Goal: Information Seeking & Learning: Learn about a topic

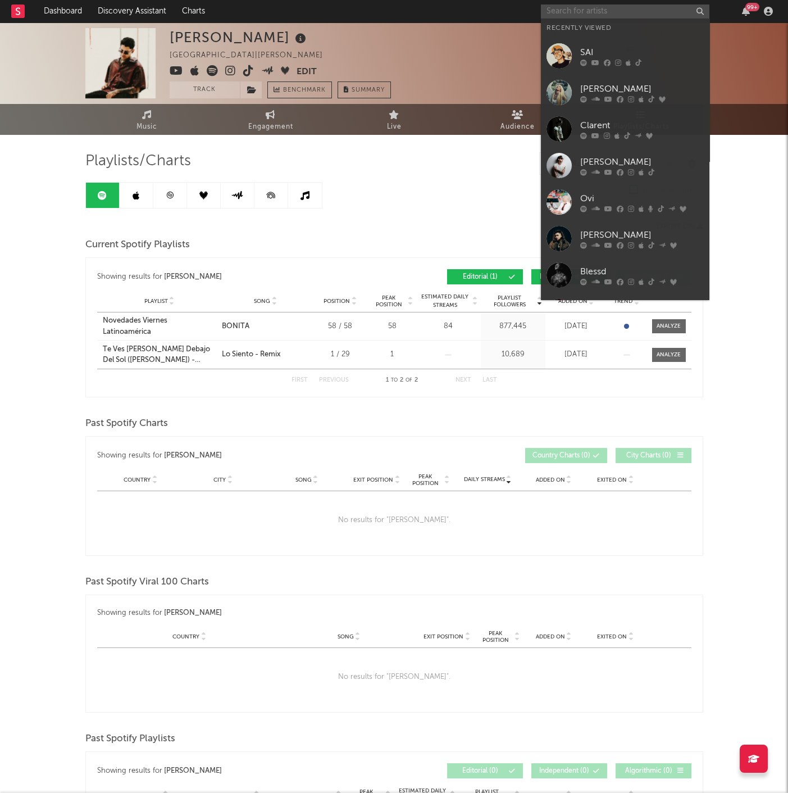
click at [606, 11] on input "text" at bounding box center [625, 11] width 169 height 14
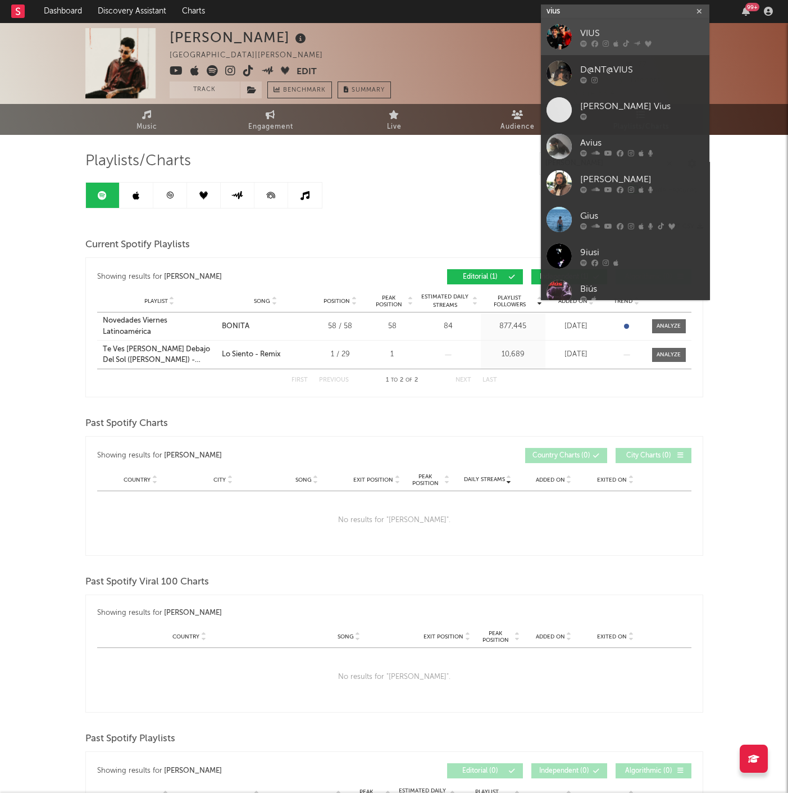
type input "vius"
click at [643, 31] on div "VIUS" at bounding box center [642, 33] width 124 height 13
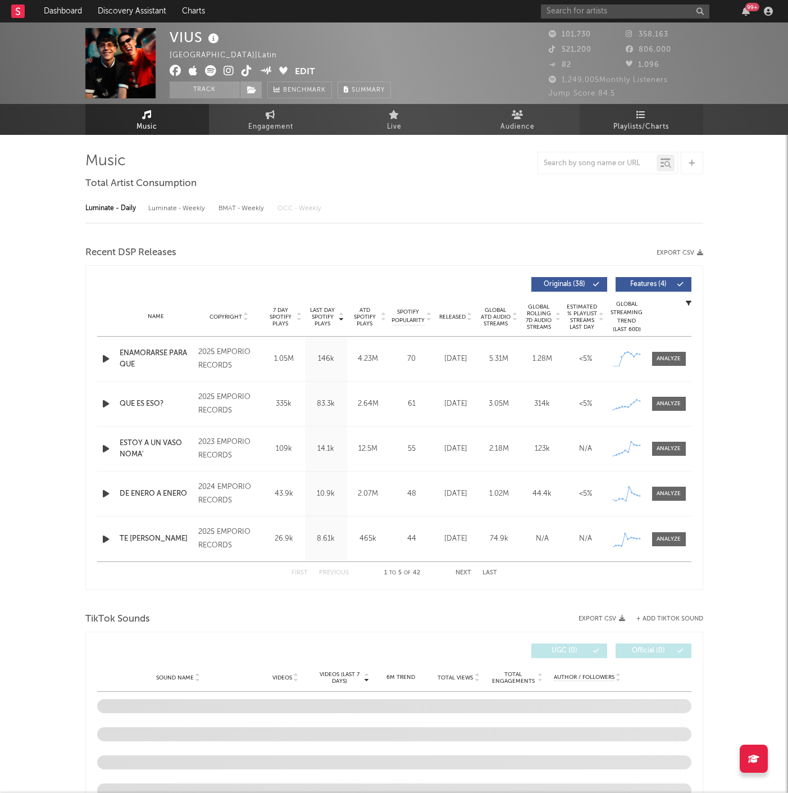
select select "6m"
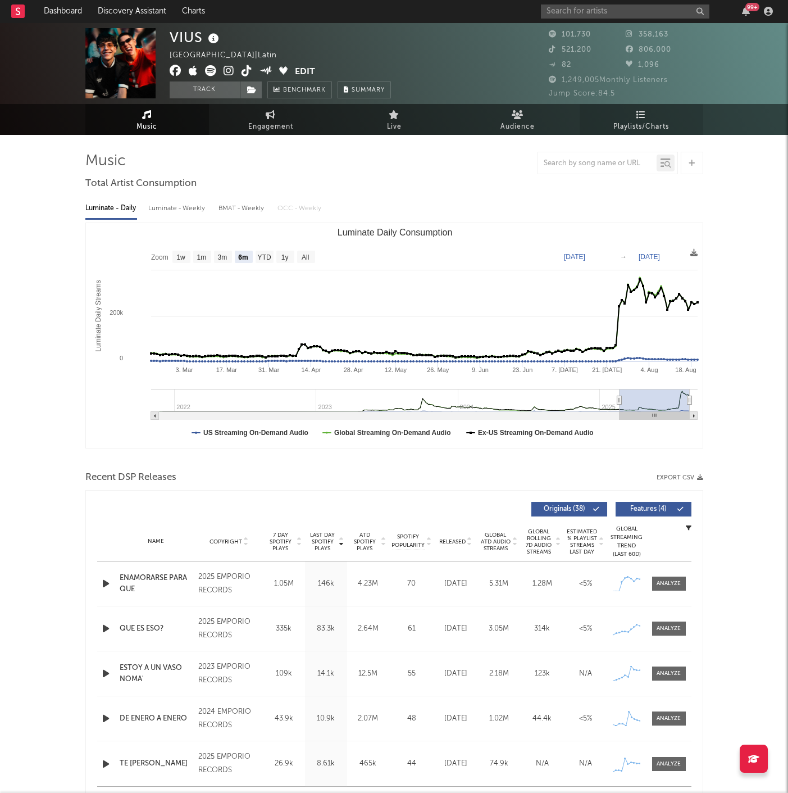
click at [631, 123] on span "Playlists/Charts" at bounding box center [642, 126] width 56 height 13
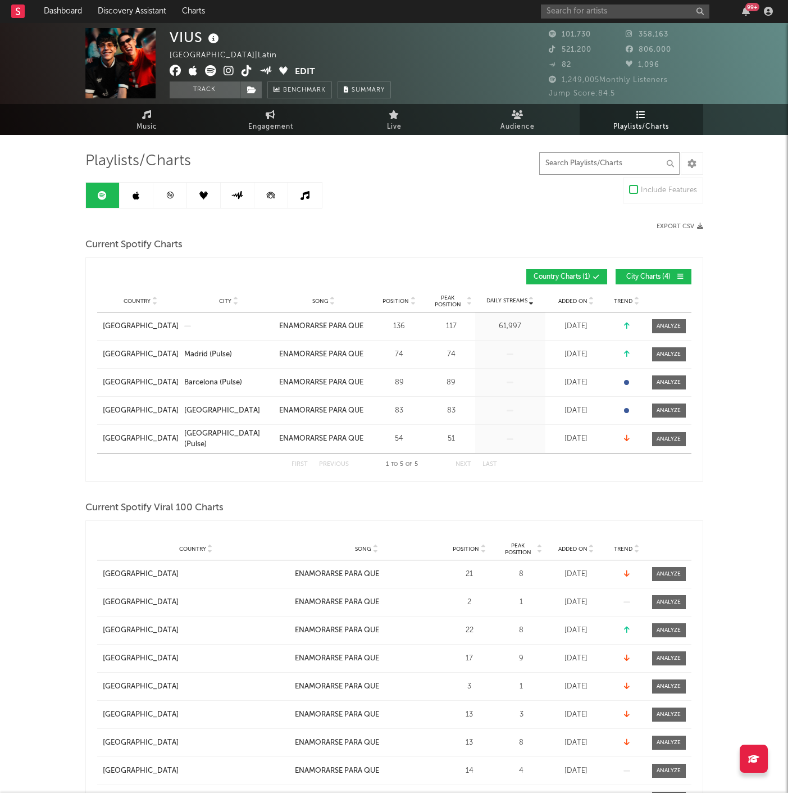
click at [594, 162] on input "text" at bounding box center [609, 163] width 140 height 22
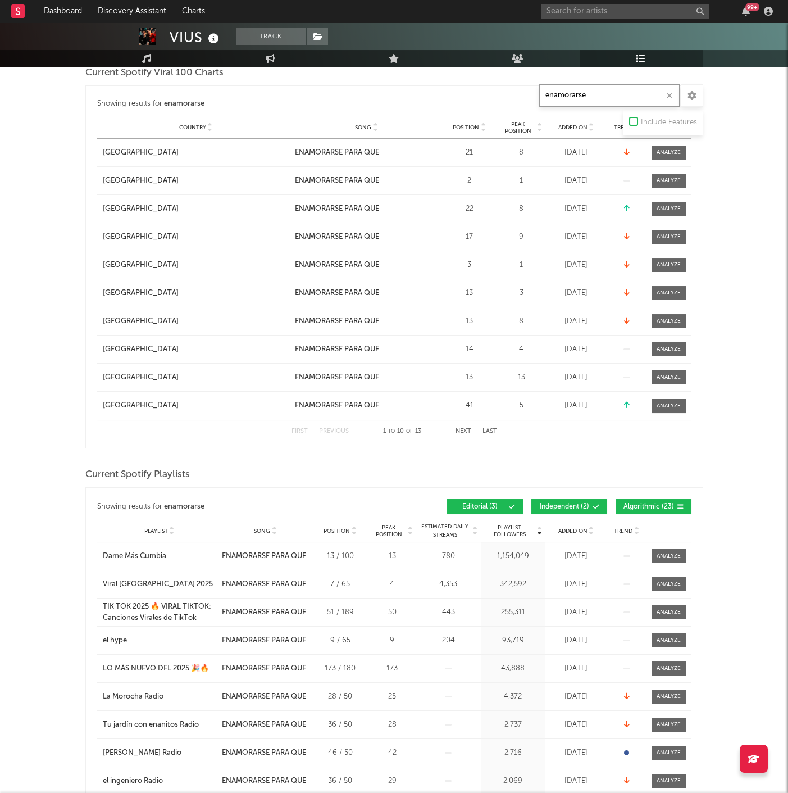
scroll to position [437, 0]
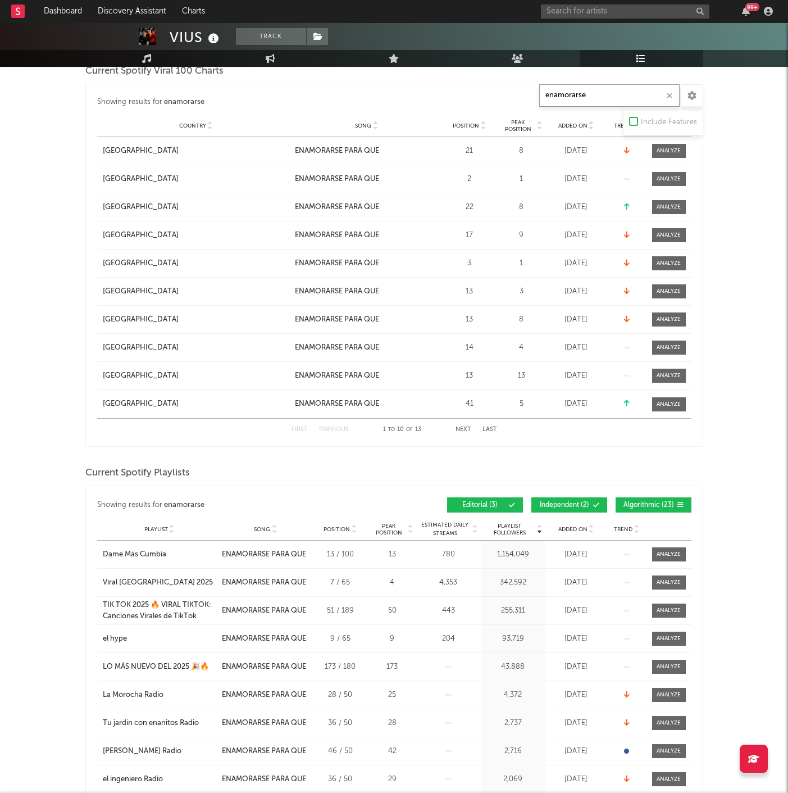
type input "enamorarse"
click at [570, 511] on div "Showing results for enamorarse Playlist Followers Playlist Song Position Peak P…" at bounding box center [394, 505] width 594 height 26
click at [575, 508] on button "Independent ( 2 )" at bounding box center [569, 504] width 76 height 15
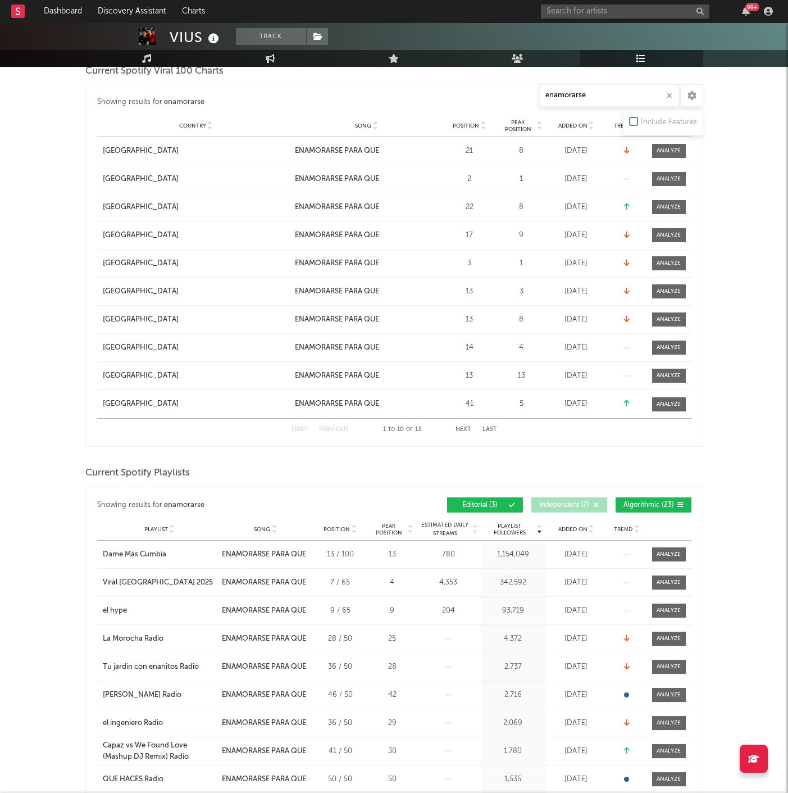
click at [620, 505] on button "Algorithmic ( 23 )" at bounding box center [654, 504] width 76 height 15
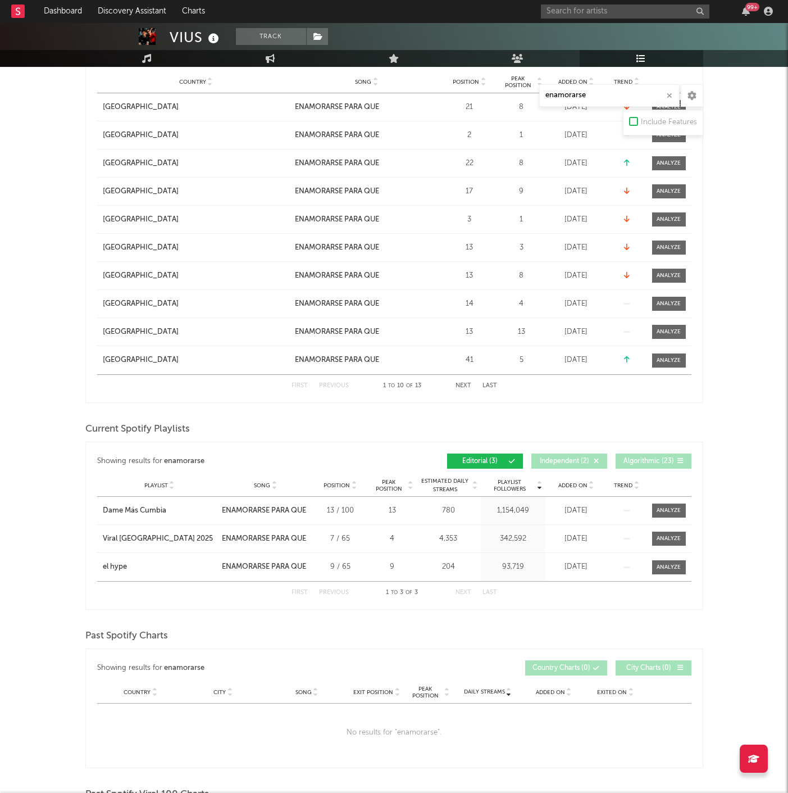
scroll to position [499, 0]
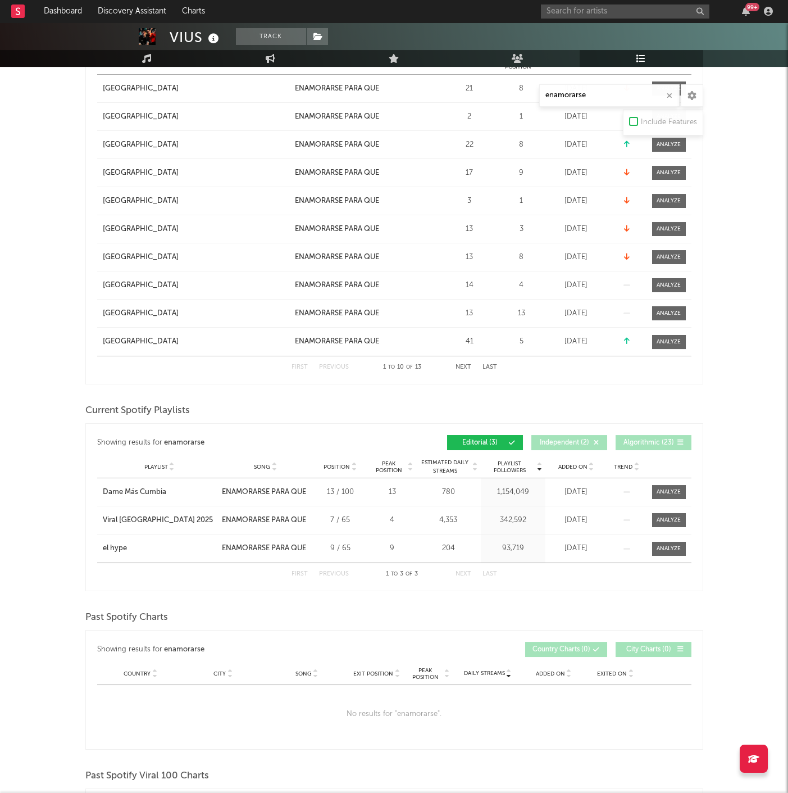
click at [594, 467] on icon at bounding box center [592, 469] width 6 height 4
click at [124, 546] on div "el hype" at bounding box center [115, 548] width 24 height 11
